Goal: Book appointment/travel/reservation

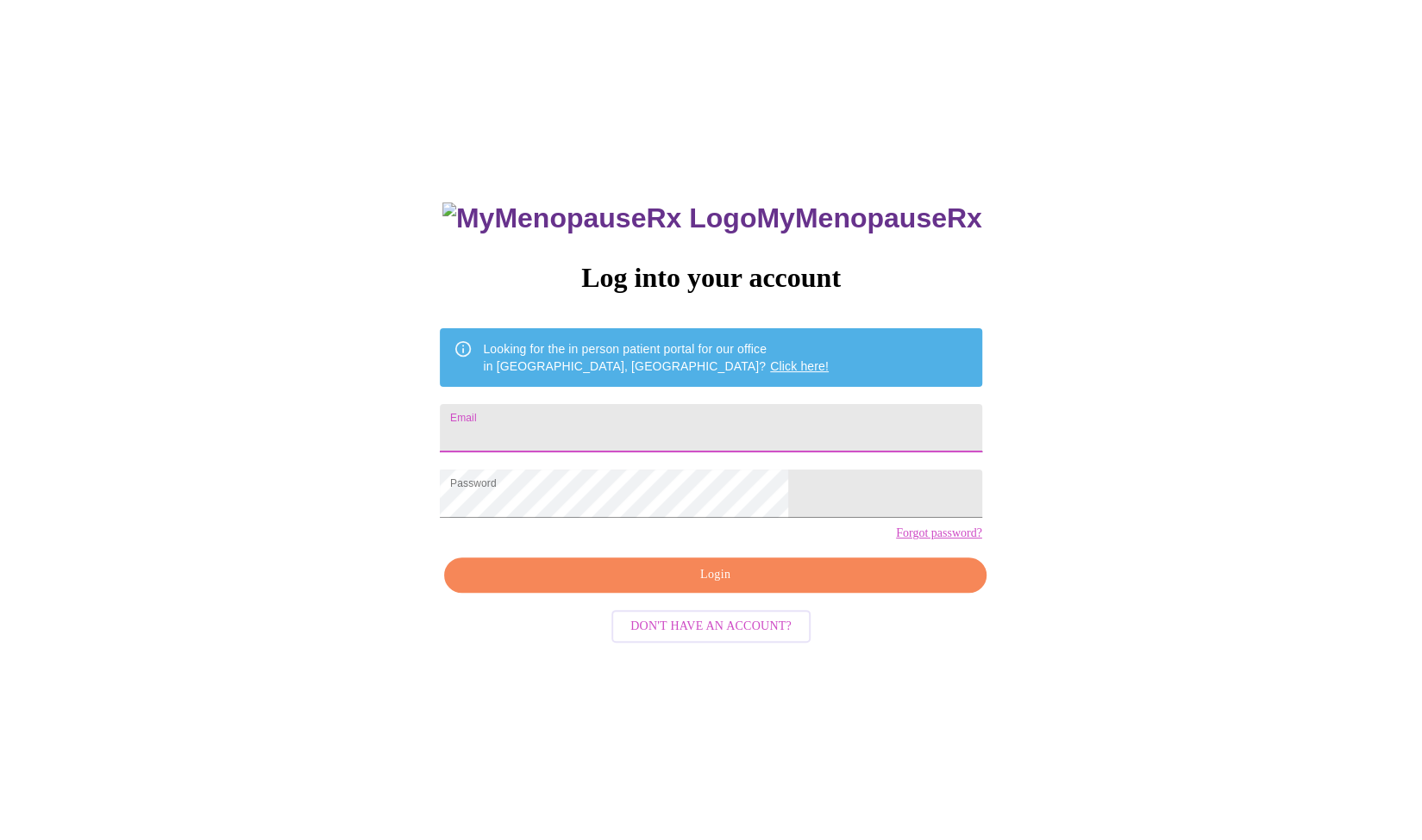
click at [753, 412] on input "Email" at bounding box center [710, 427] width 541 height 48
type input "mstashamayfield@gmail.com"
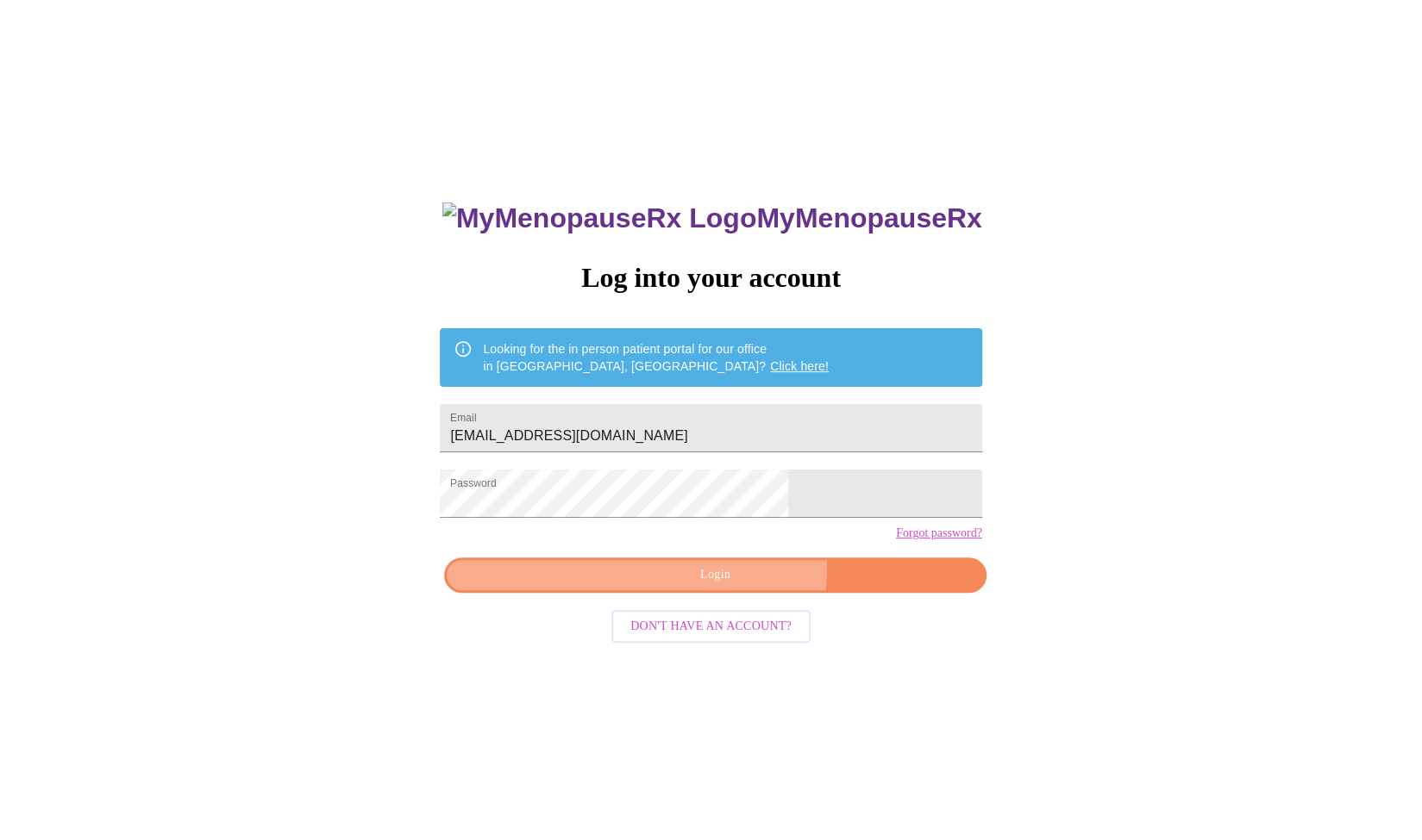
click at [733, 586] on span "Login" at bounding box center [715, 575] width 502 height 22
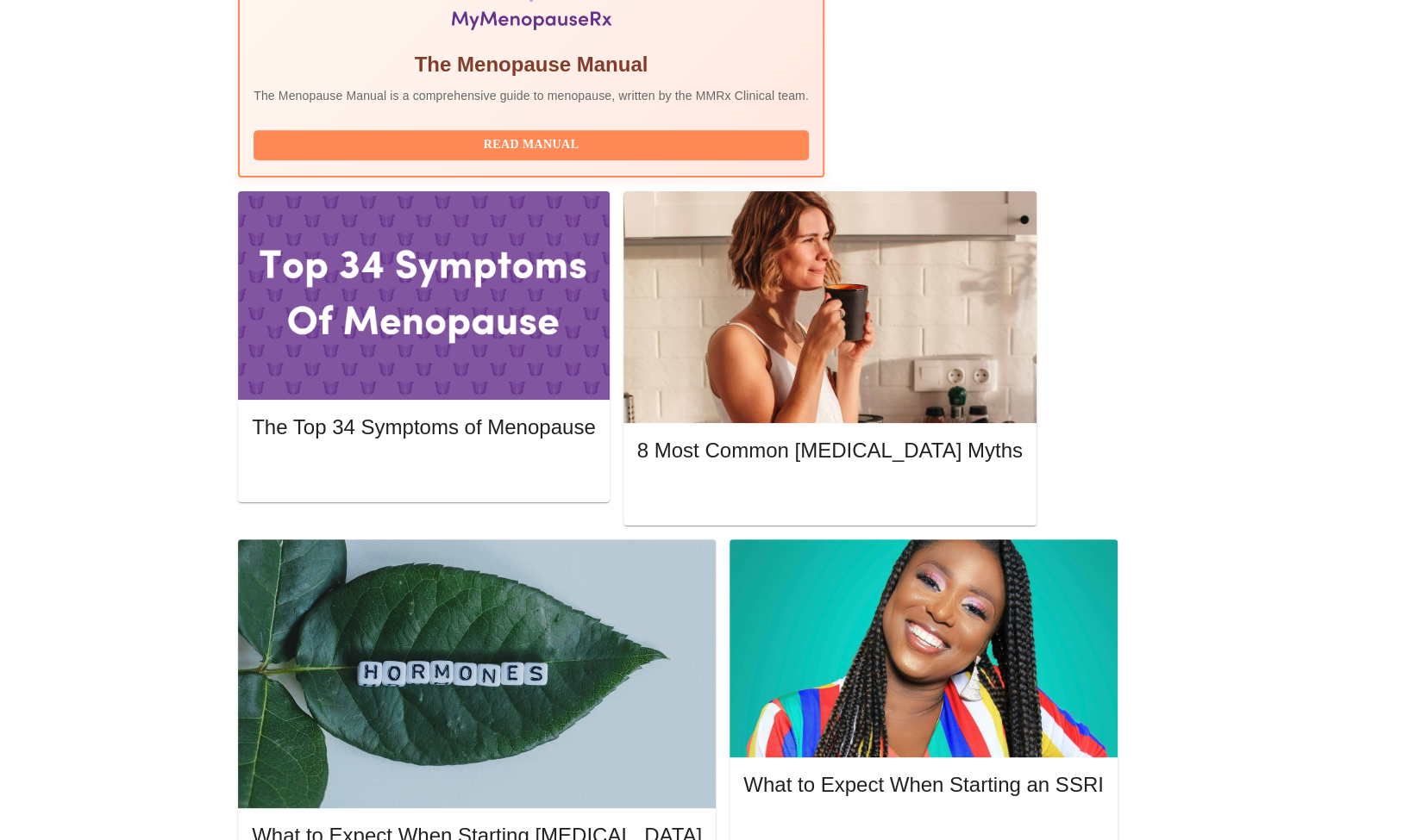
scroll to position [639, 0]
